Goal: Find specific page/section: Find specific page/section

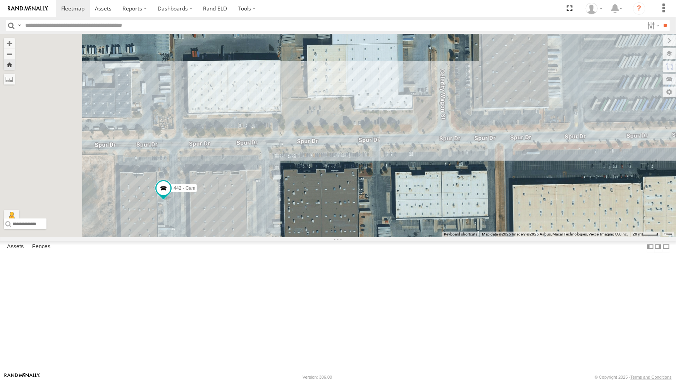
click at [0, 0] on div "4061 - Cam" at bounding box center [0, 0] width 0 height 0
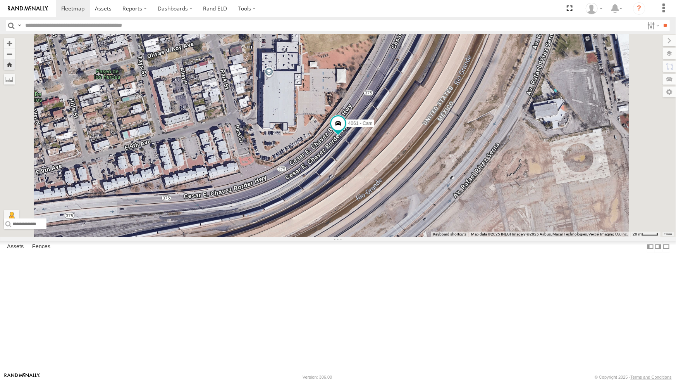
click at [0, 0] on div "442 - Cam" at bounding box center [0, 0] width 0 height 0
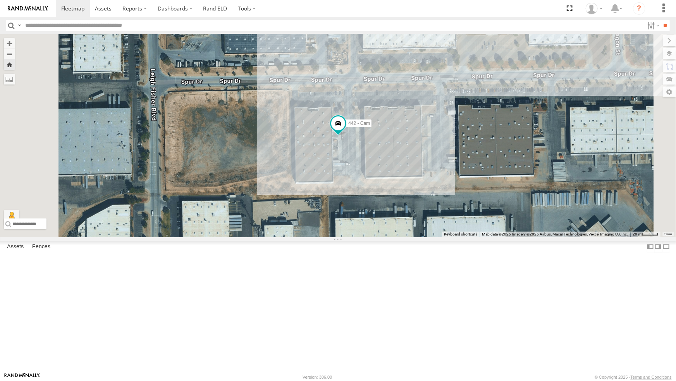
click at [0, 0] on div "4071 - Cam" at bounding box center [0, 0] width 0 height 0
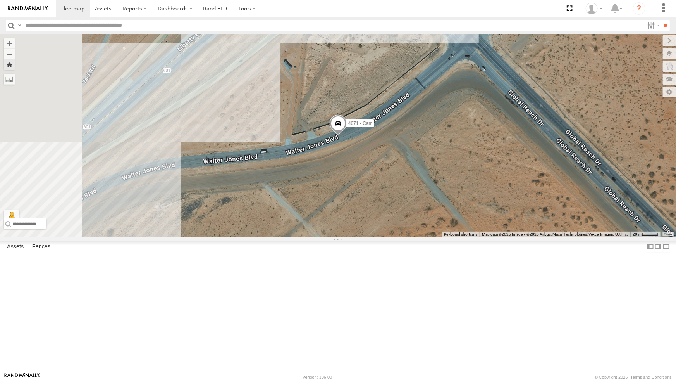
click at [0, 0] on div "All Assets" at bounding box center [0, 0] width 0 height 0
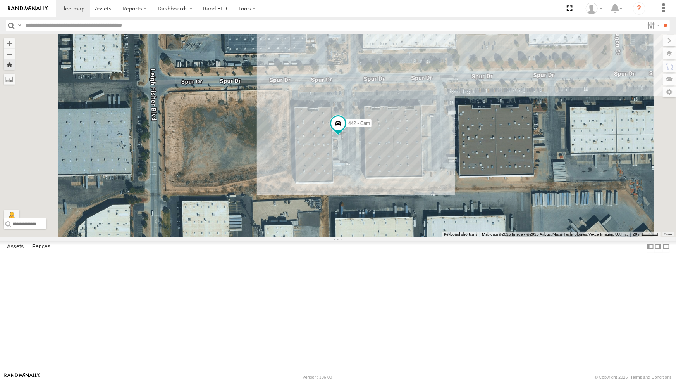
click at [0, 0] on div "212 - Cam" at bounding box center [0, 0] width 0 height 0
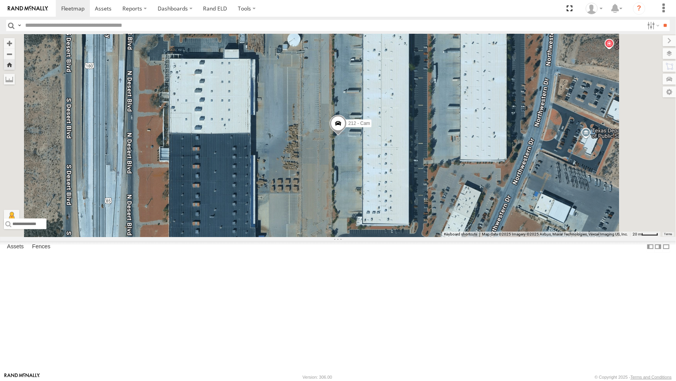
click at [0, 0] on div "442 - Cam" at bounding box center [0, 0] width 0 height 0
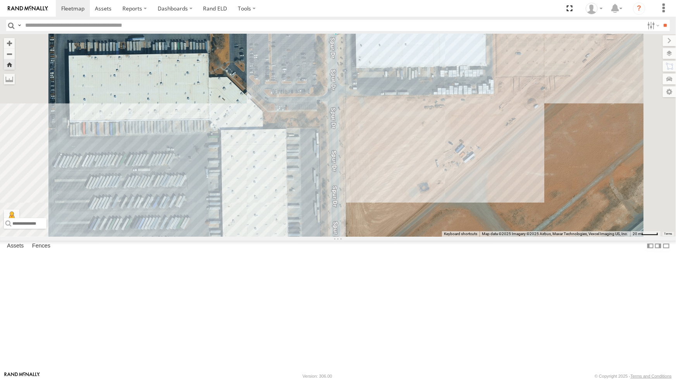
click at [0, 0] on div "4067 - Cam" at bounding box center [0, 0] width 0 height 0
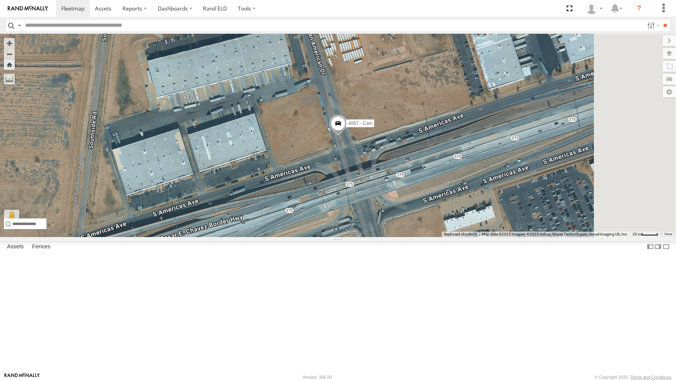
click at [347, 136] on span at bounding box center [338, 125] width 17 height 21
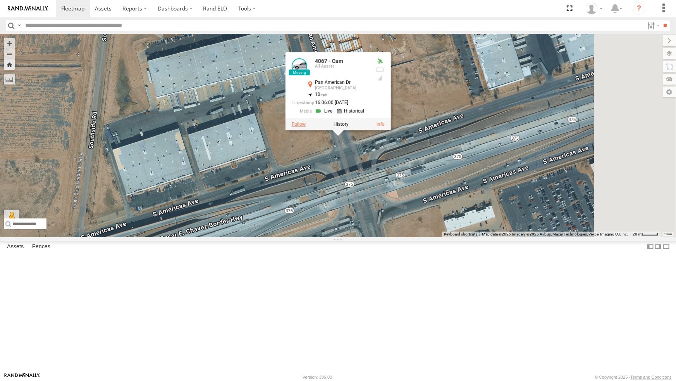
click at [306, 127] on label at bounding box center [299, 123] width 14 height 5
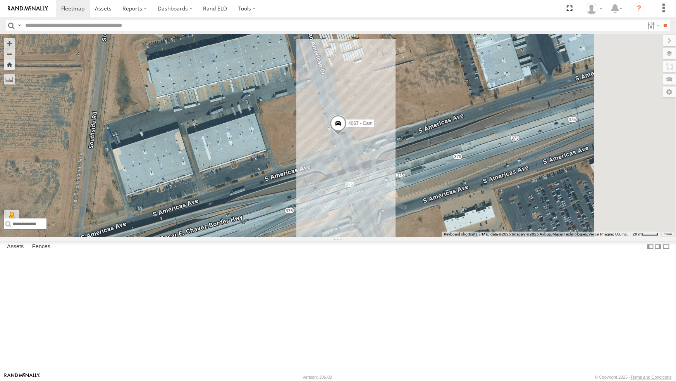
click at [0, 0] on div "4061 - Cam" at bounding box center [0, 0] width 0 height 0
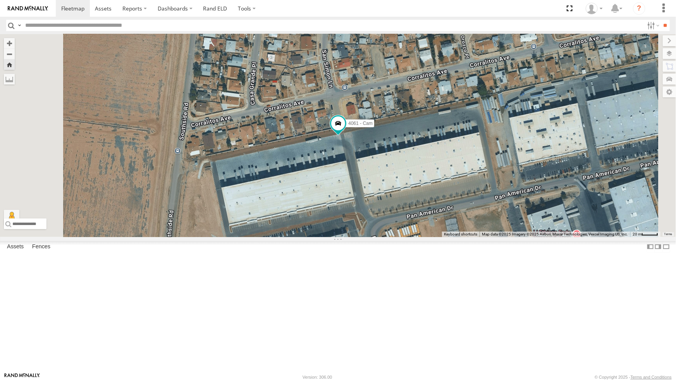
click at [0, 0] on div "4067 - Cam" at bounding box center [0, 0] width 0 height 0
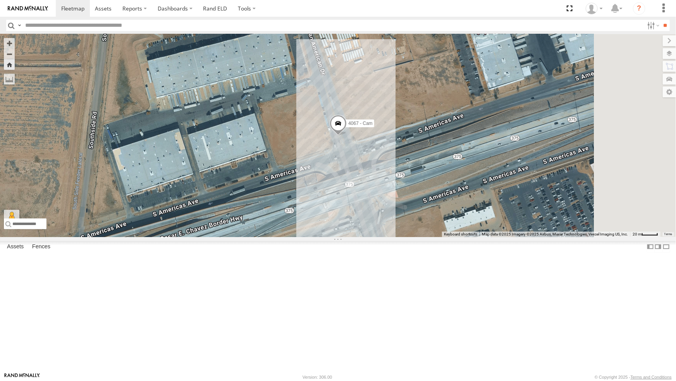
click at [0, 0] on div "442 - Cam" at bounding box center [0, 0] width 0 height 0
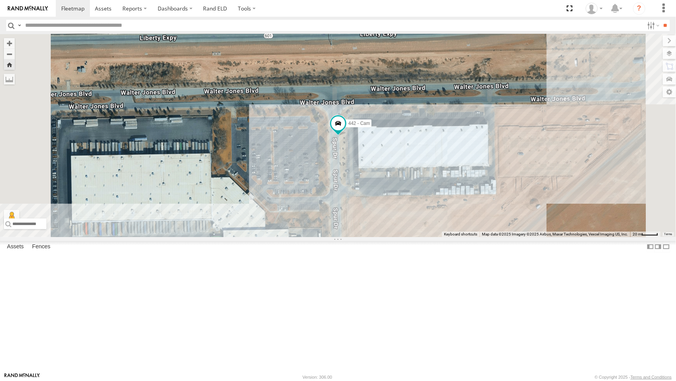
click at [0, 0] on div "4067 - Cam" at bounding box center [0, 0] width 0 height 0
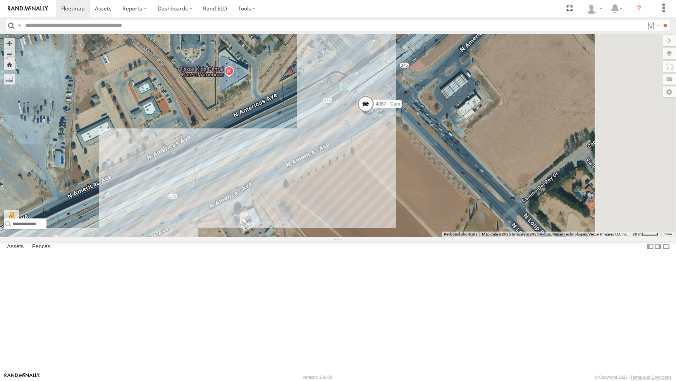
click at [0, 0] on div "442 - Cam" at bounding box center [0, 0] width 0 height 0
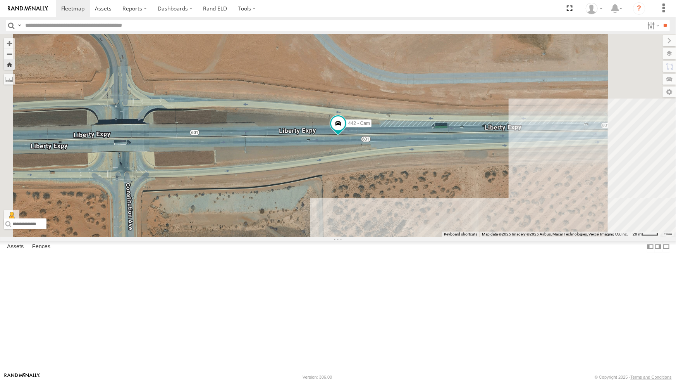
click at [0, 0] on div "442 - Cam" at bounding box center [0, 0] width 0 height 0
click at [0, 0] on div "4067 - Cam" at bounding box center [0, 0] width 0 height 0
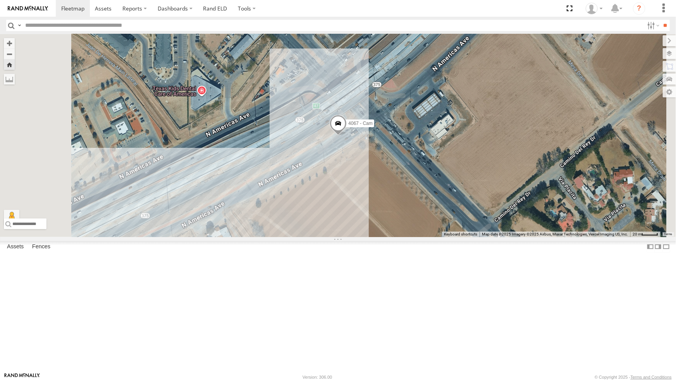
click at [0, 0] on div "All Assets" at bounding box center [0, 0] width 0 height 0
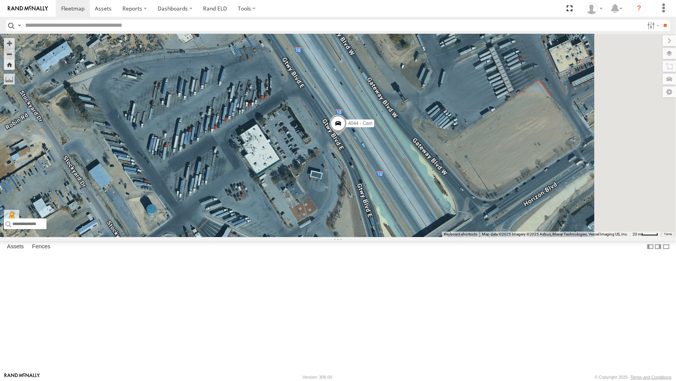
click at [346, 135] on span at bounding box center [337, 124] width 17 height 21
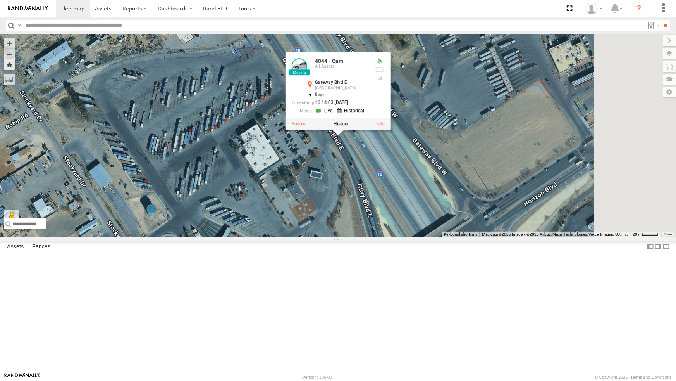
click at [305, 126] on label at bounding box center [298, 123] width 14 height 5
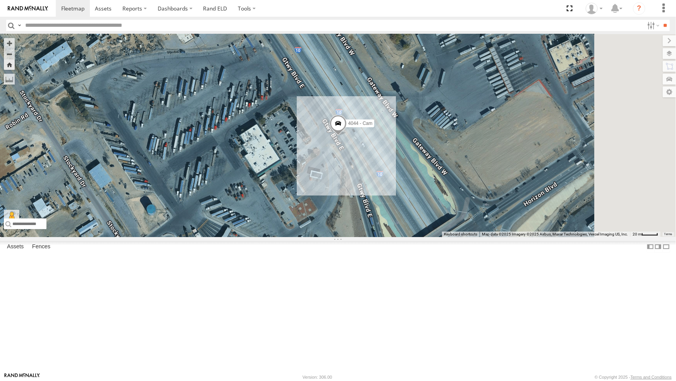
click at [0, 0] on div "442 - Cam All Assets" at bounding box center [0, 0] width 0 height 0
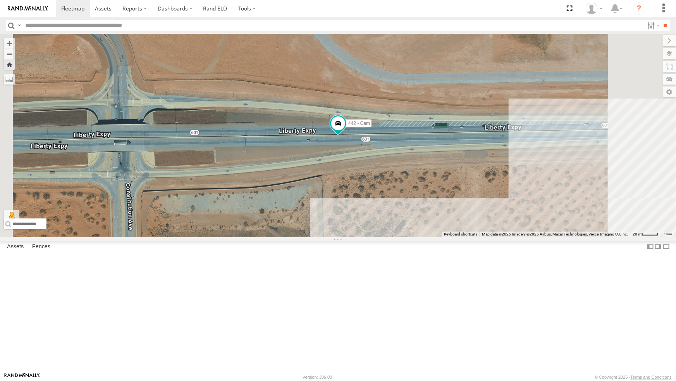
click at [0, 0] on div "4067 - Cam" at bounding box center [0, 0] width 0 height 0
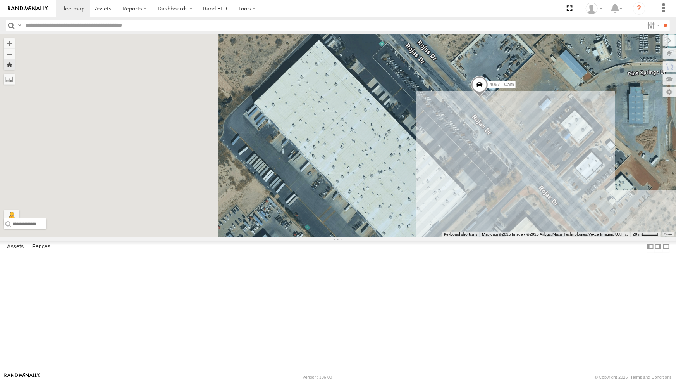
drag, startPoint x: 317, startPoint y: 280, endPoint x: 458, endPoint y: 240, distance: 146.9
click at [458, 237] on div "4067 - Cam" at bounding box center [338, 135] width 676 height 203
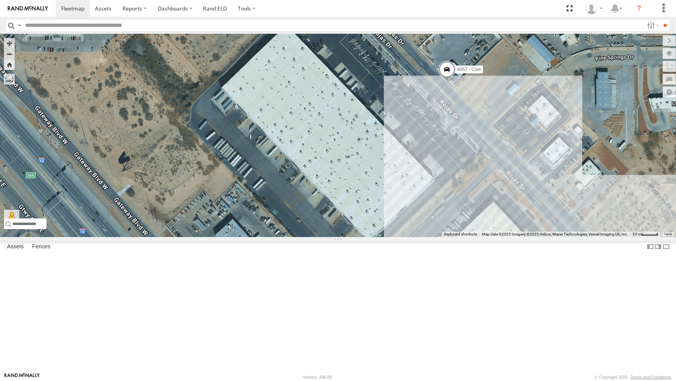
drag, startPoint x: 440, startPoint y: 264, endPoint x: 408, endPoint y: 246, distance: 36.8
click at [408, 237] on div "4067 - Cam" at bounding box center [338, 135] width 676 height 203
click at [0, 0] on div "442 - Cam" at bounding box center [0, 0] width 0 height 0
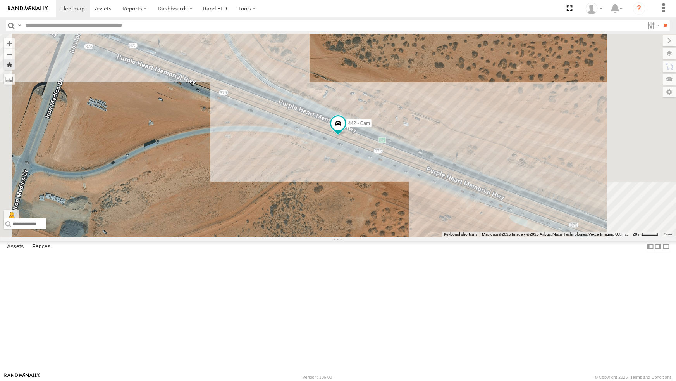
click at [0, 0] on div "4067 - Cam" at bounding box center [0, 0] width 0 height 0
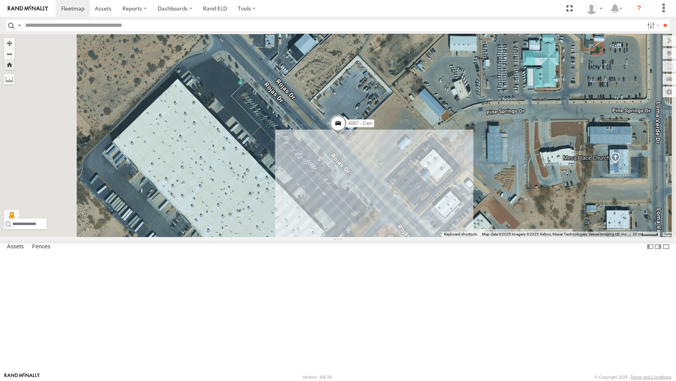
click at [347, 136] on span at bounding box center [338, 125] width 17 height 21
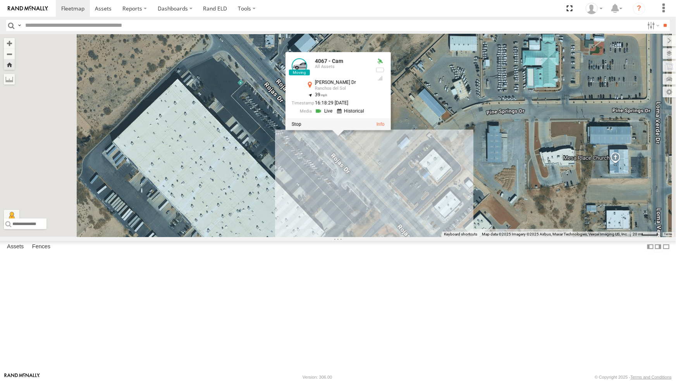
click at [335, 115] on link at bounding box center [325, 110] width 20 height 7
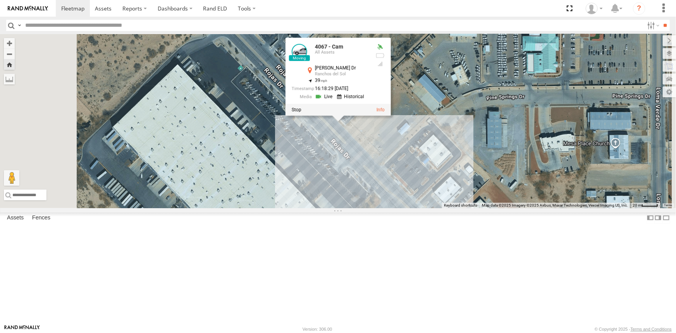
click at [247, 100] on div "4067 - Cam 4067 - Cam All Assets [PERSON_NAME] Dr [PERSON_NAME] del Sol 31.7105…" at bounding box center [338, 121] width 676 height 174
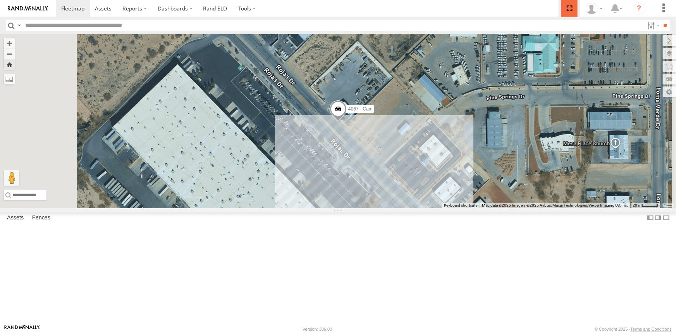
click at [566, 9] on span at bounding box center [570, 8] width 16 height 17
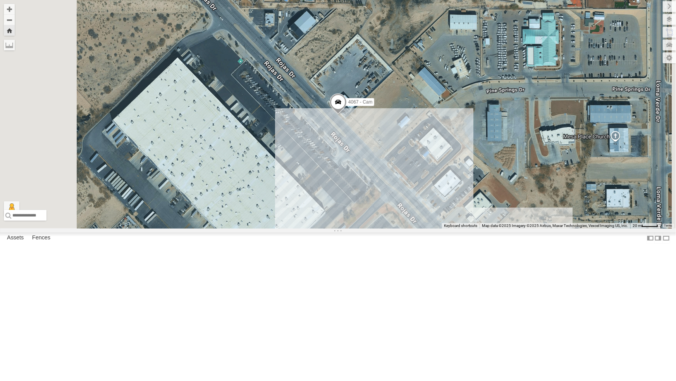
click at [0, 0] on div "442 - Cam" at bounding box center [0, 0] width 0 height 0
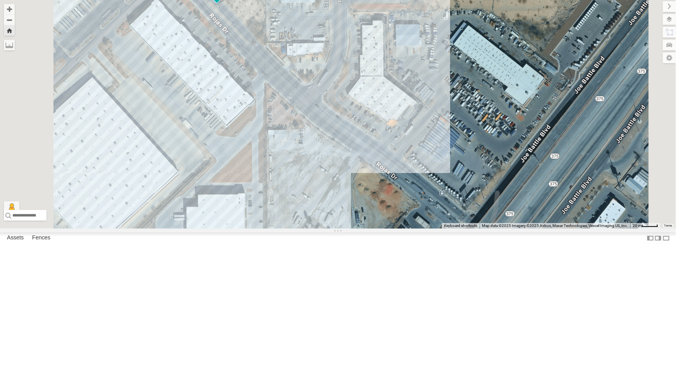
click at [0, 0] on div "4044 - Cam" at bounding box center [0, 0] width 0 height 0
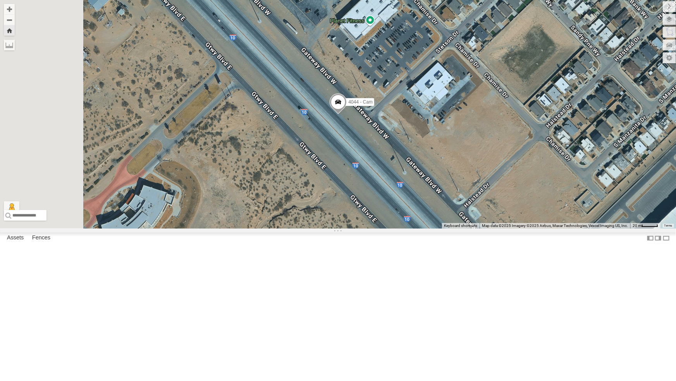
click at [0, 0] on div "All Assets" at bounding box center [0, 0] width 0 height 0
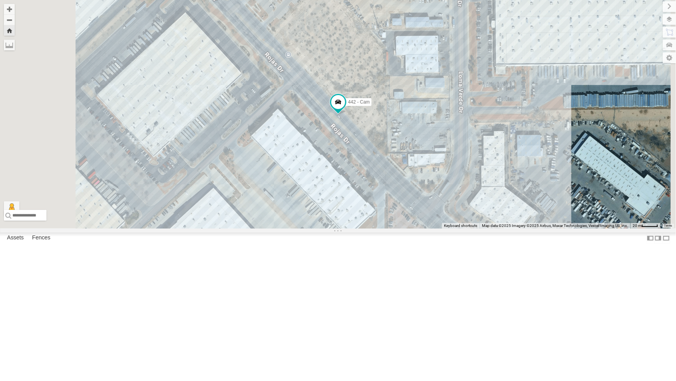
click at [0, 0] on div "All Assets" at bounding box center [0, 0] width 0 height 0
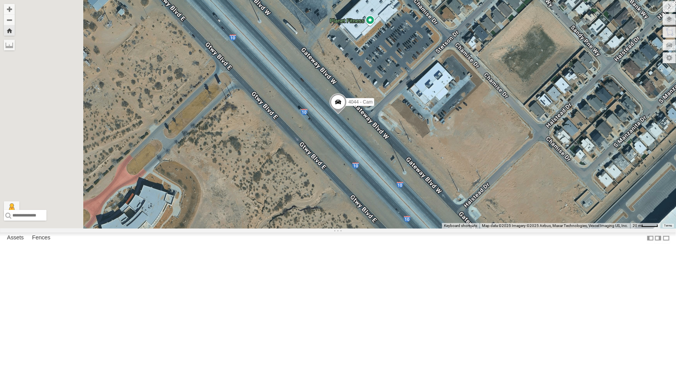
click at [0, 0] on div "442 - Cam" at bounding box center [0, 0] width 0 height 0
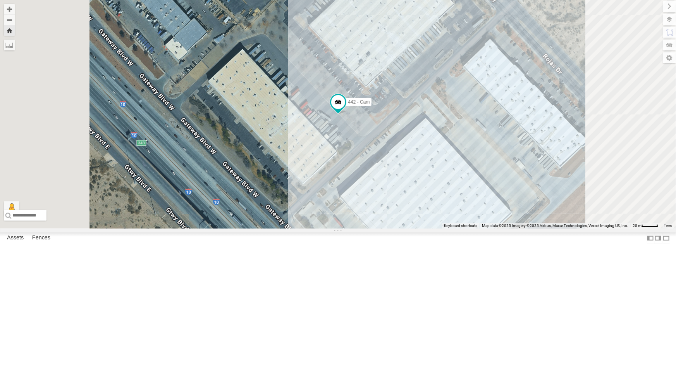
click at [0, 0] on div "4071 - Cam" at bounding box center [0, 0] width 0 height 0
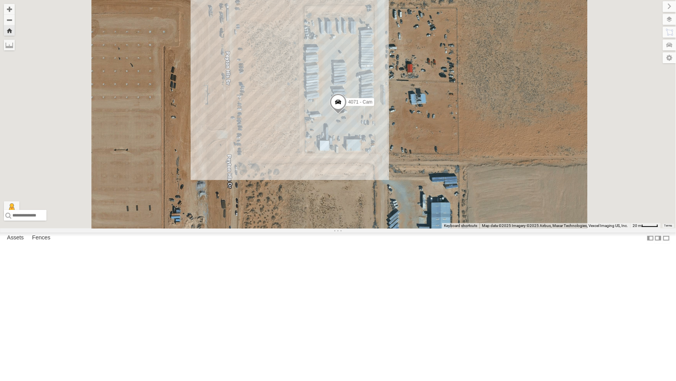
click at [0, 0] on div "442 - Cam" at bounding box center [0, 0] width 0 height 0
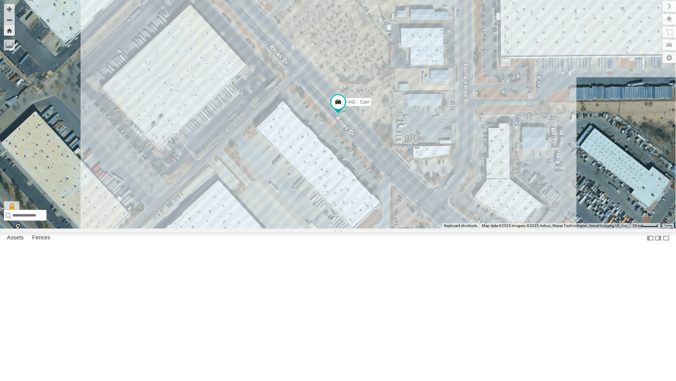
click at [0, 0] on div "All Assets" at bounding box center [0, 0] width 0 height 0
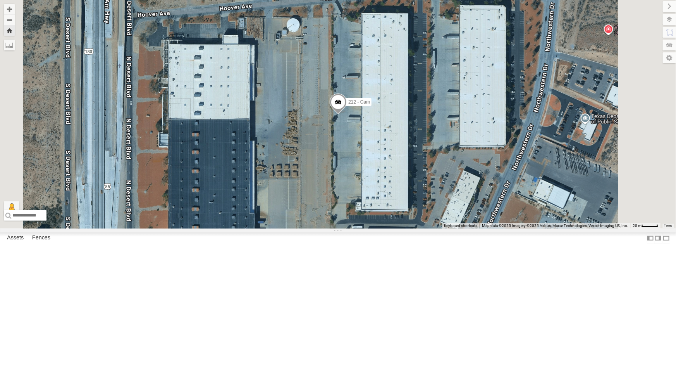
click at [0, 0] on div "All Assets" at bounding box center [0, 0] width 0 height 0
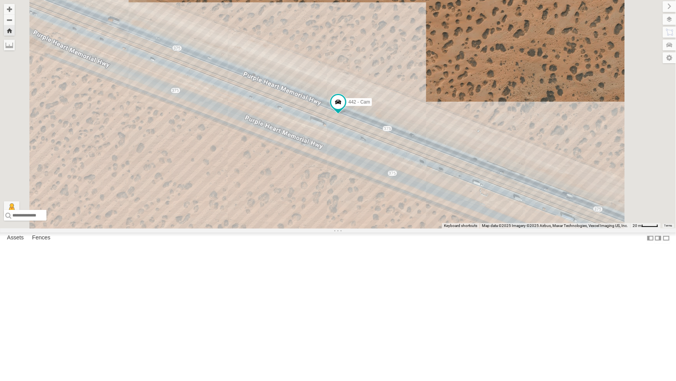
click at [0, 0] on div "4054 - Cam" at bounding box center [0, 0] width 0 height 0
